Goal: Information Seeking & Learning: Learn about a topic

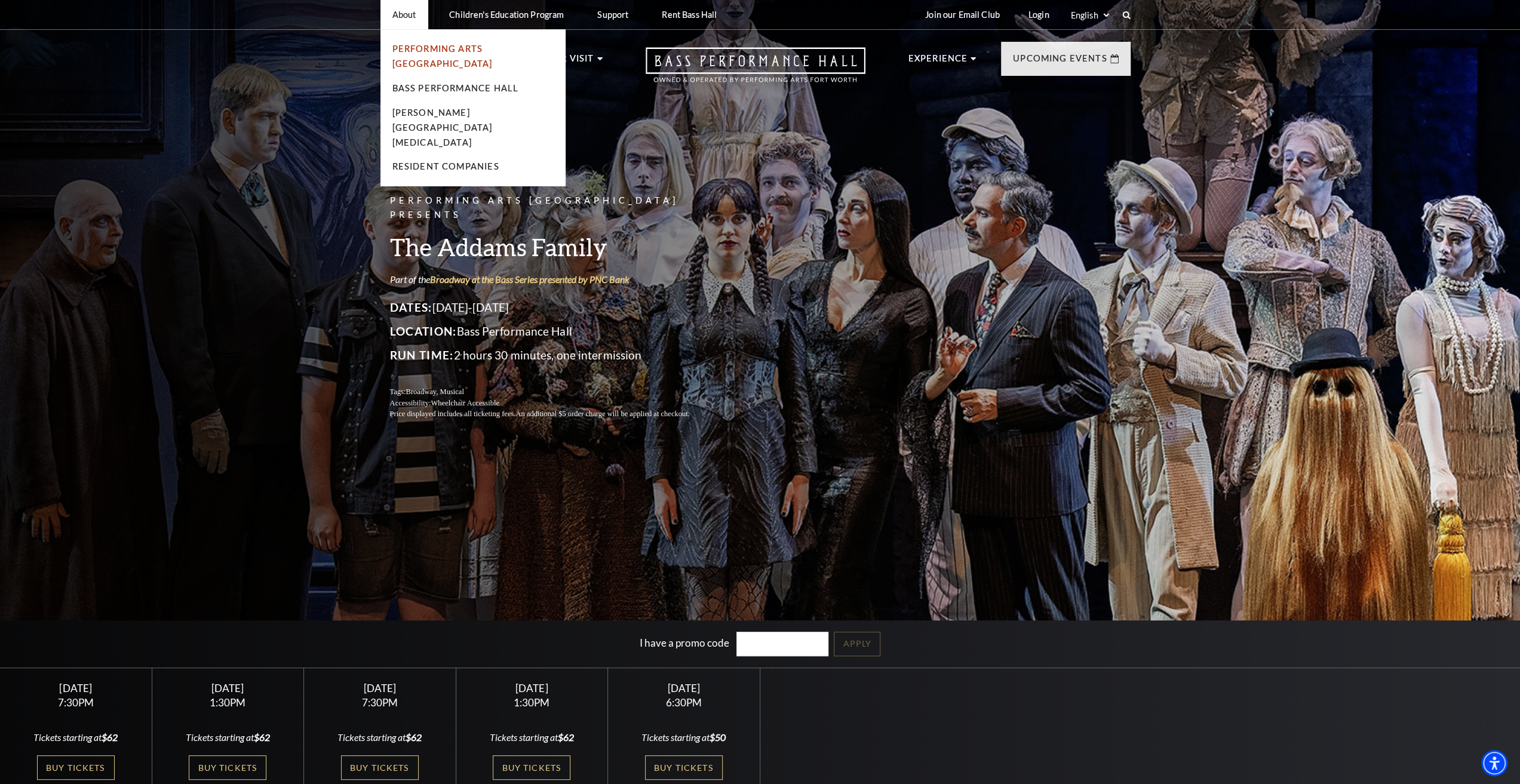
click at [449, 47] on link "Performing Arts [GEOGRAPHIC_DATA]" at bounding box center [442, 56] width 100 height 25
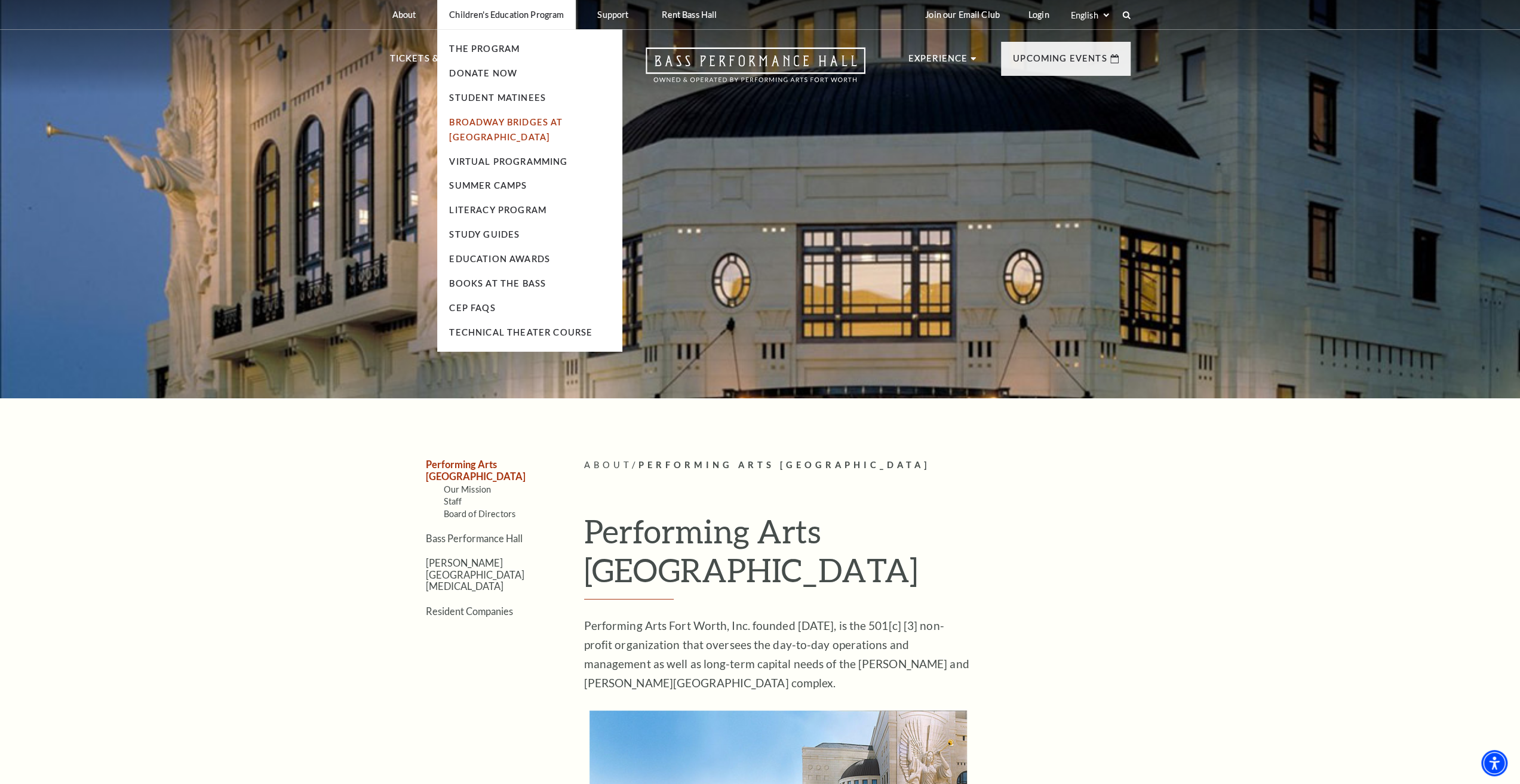
click at [490, 127] on link "Broadway Bridges at [GEOGRAPHIC_DATA]" at bounding box center [506, 129] width 114 height 25
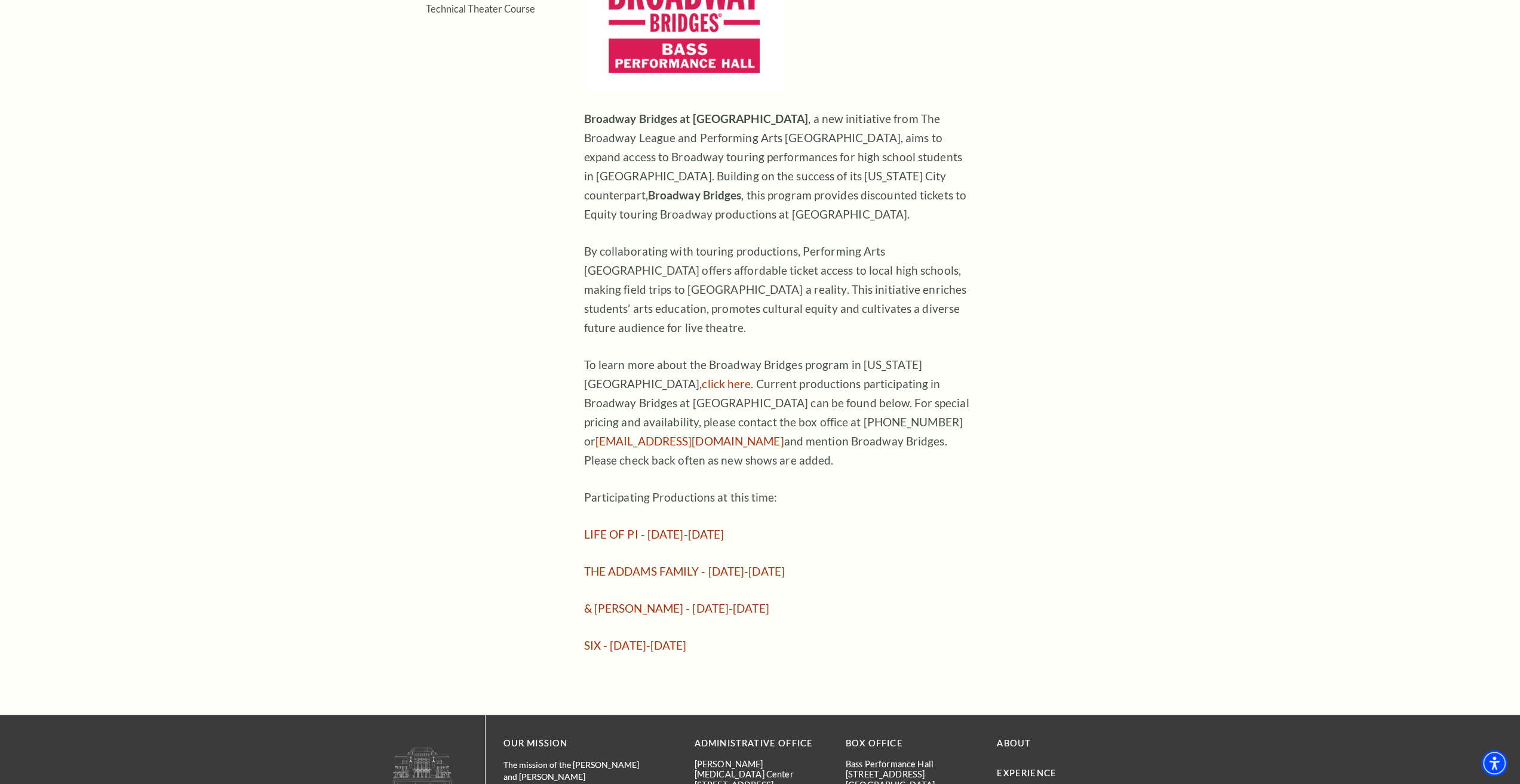
scroll to position [836, 0]
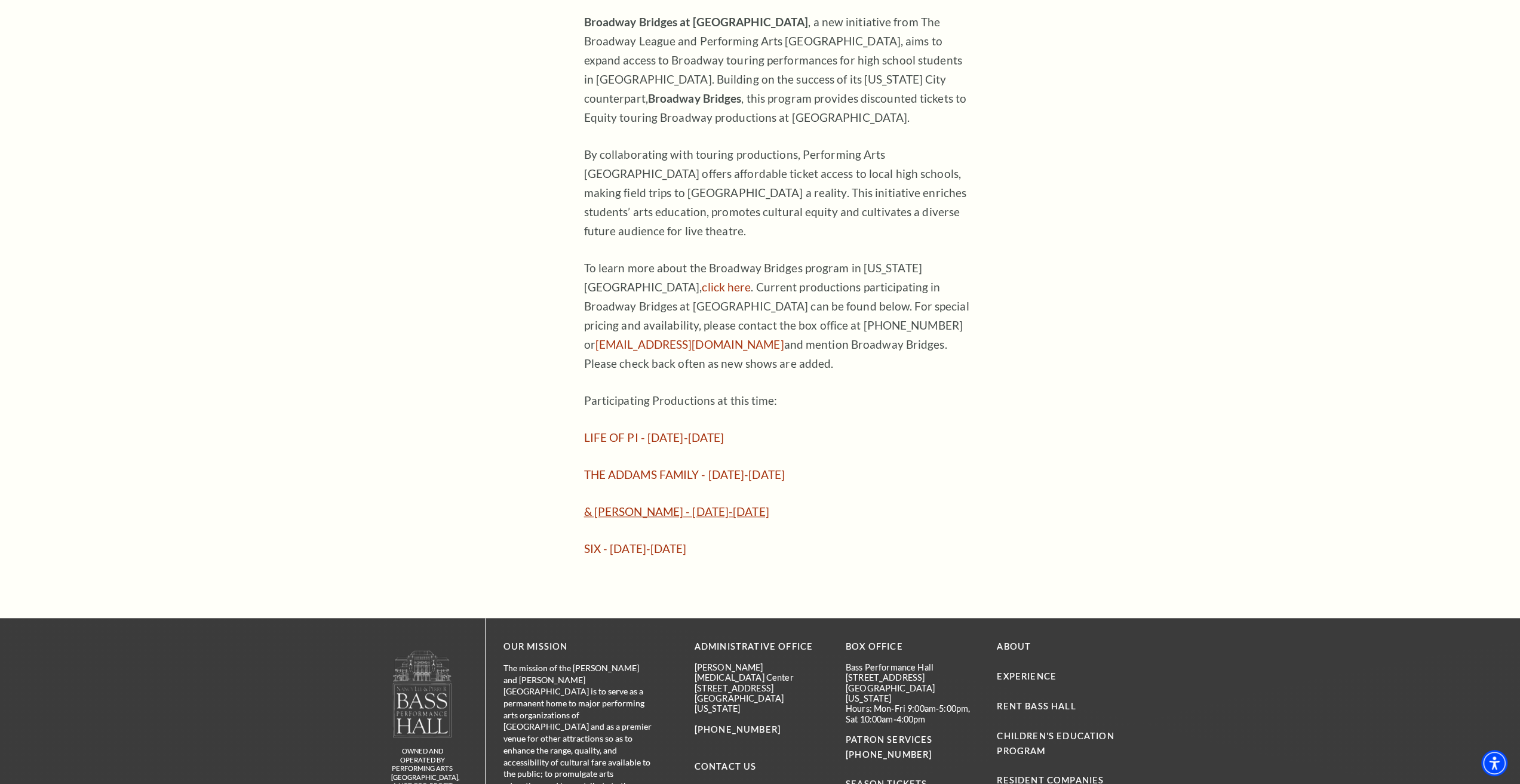
click at [642, 504] on link "& JULIET - November 12-16, 2025" at bounding box center [676, 511] width 185 height 14
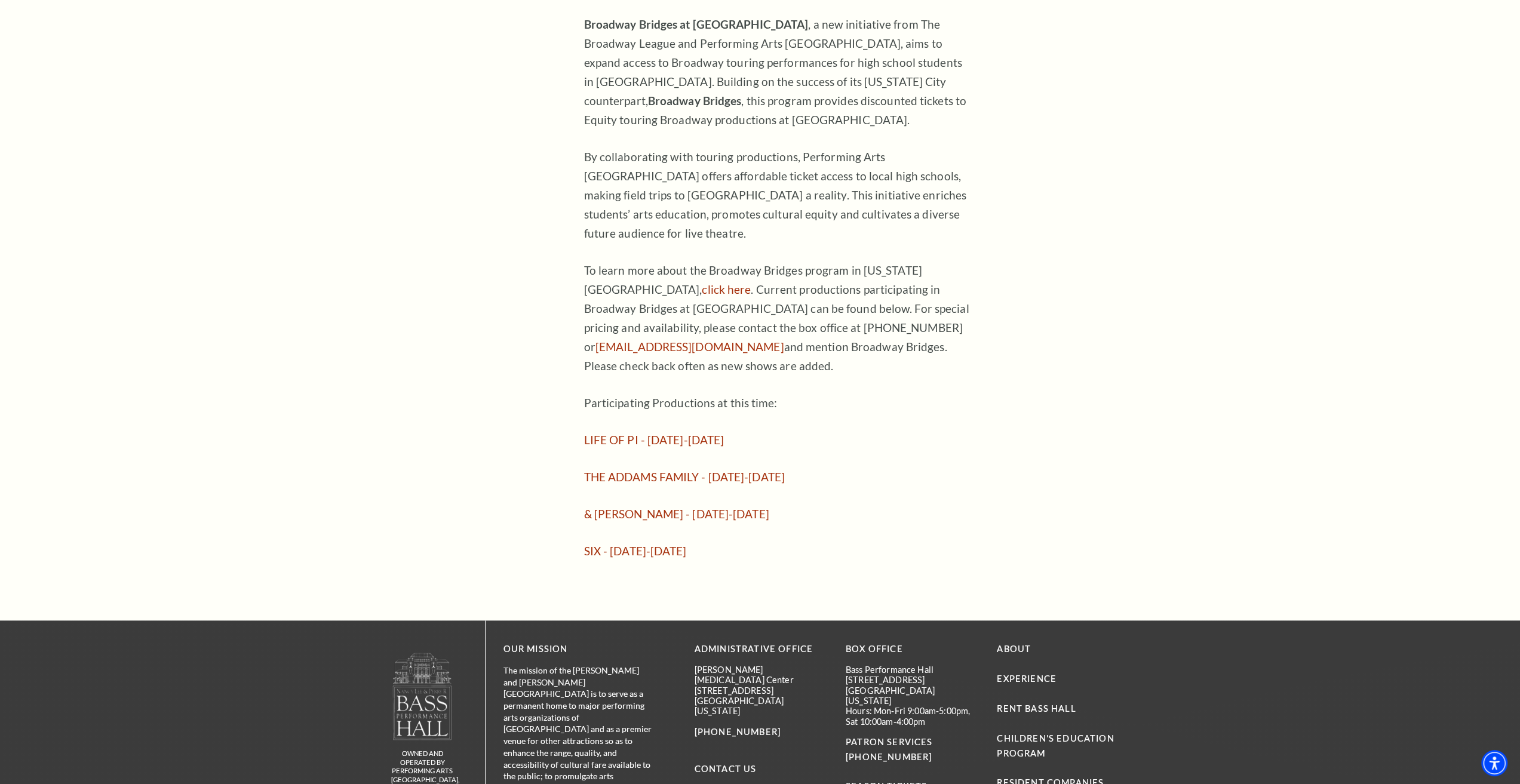
click at [748, 416] on div "Broadway Bridges at Bass Performance Hall , a new initiative from The Broadway …" at bounding box center [778, 179] width 388 height 764
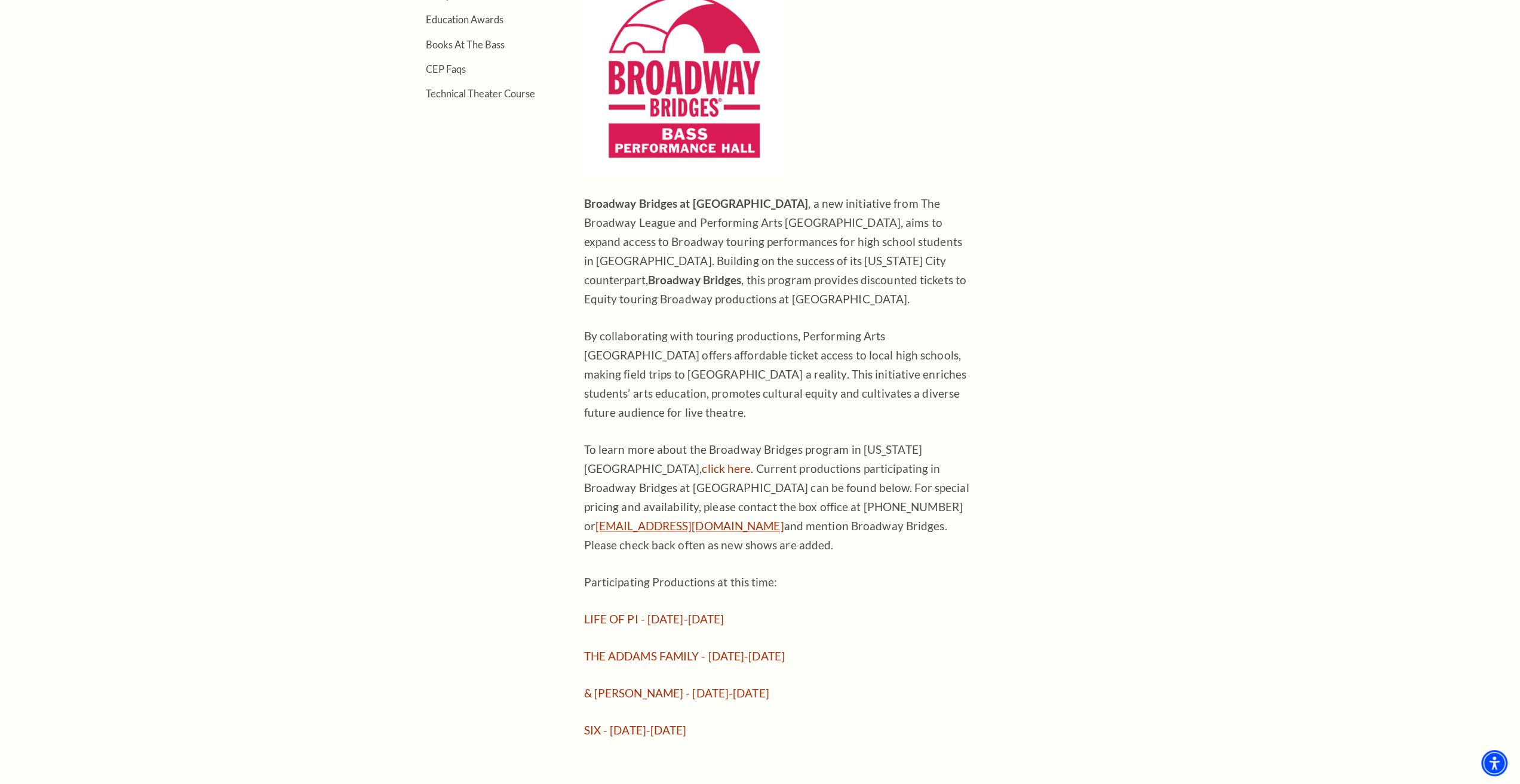
scroll to position [893, 0]
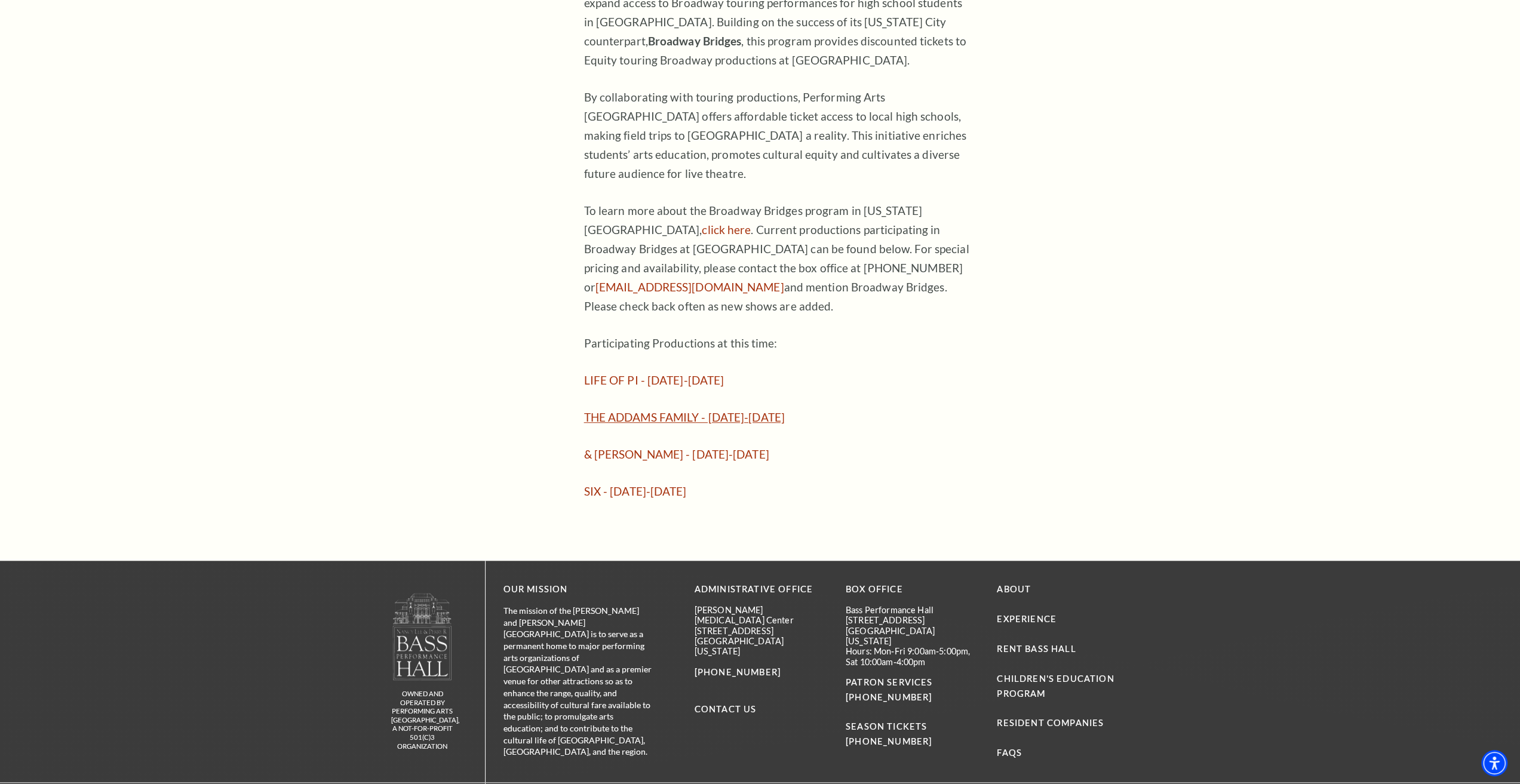
click at [748, 410] on link "THE ADDAMS FAMILY - October 24-26, 2025" at bounding box center [684, 417] width 201 height 14
